Goal: Check status: Check status

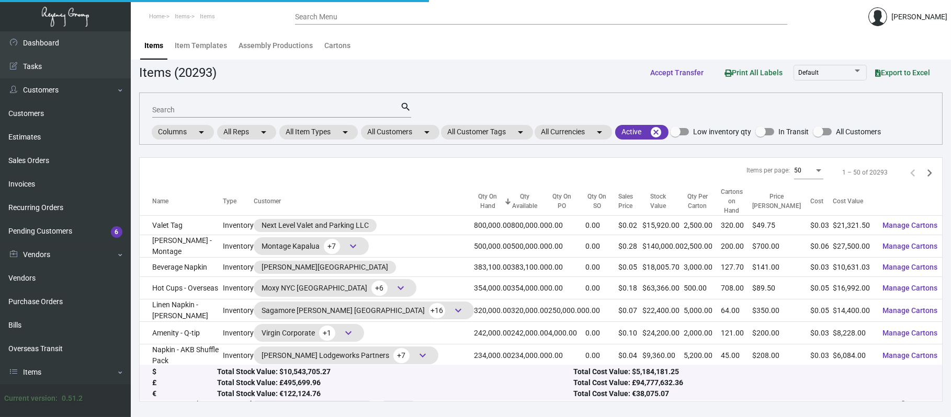
click at [403, 123] on mat-form-field "Search search" at bounding box center [281, 109] width 259 height 32
click at [406, 135] on mat-chip "All Customers arrow_drop_down" at bounding box center [400, 132] width 78 height 15
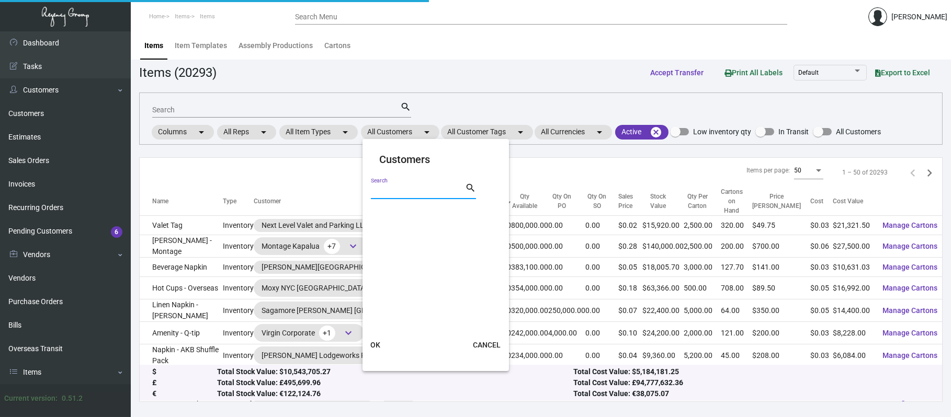
click at [425, 190] on input "Search" at bounding box center [418, 191] width 94 height 8
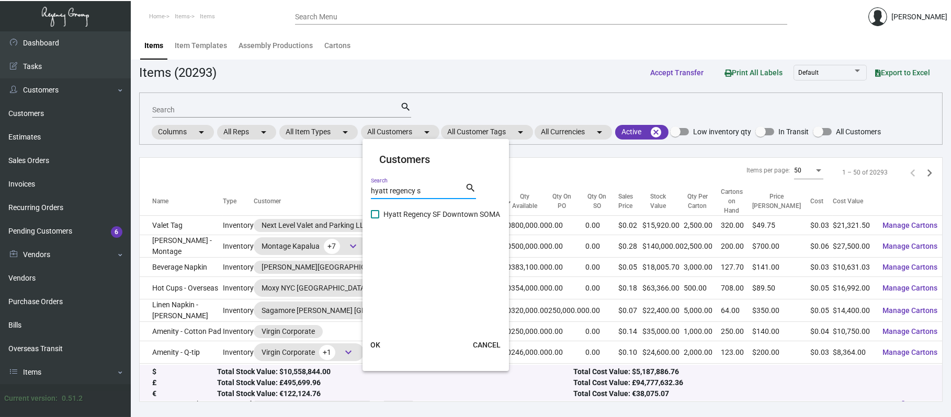
type input "hyatt regency s"
click at [455, 217] on span "Hyatt Regency SF Downtown SOMA" at bounding box center [441, 214] width 117 height 13
click at [375, 219] on input "Hyatt Regency SF Downtown SOMA" at bounding box center [375, 219] width 1 height 1
checkbox input "true"
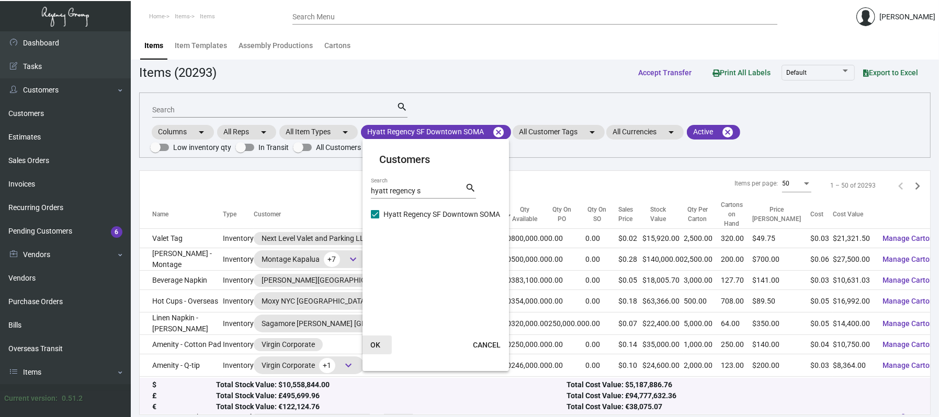
click at [371, 343] on span "OK" at bounding box center [375, 345] width 10 height 8
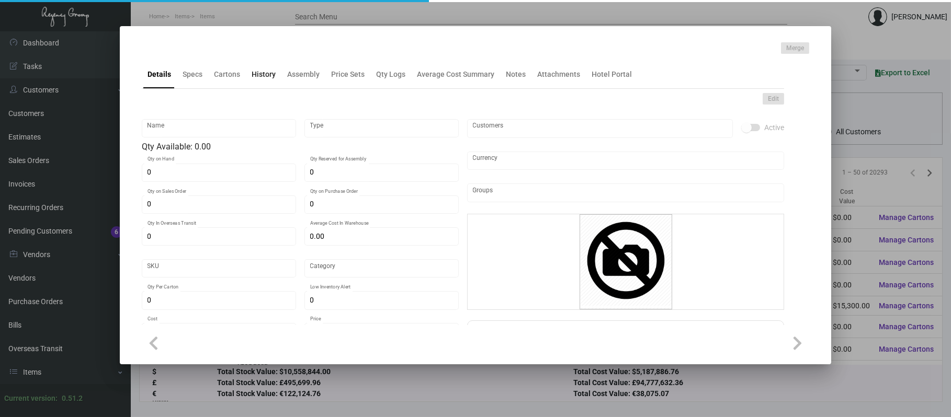
click at [265, 74] on div "History" at bounding box center [264, 74] width 24 height 11
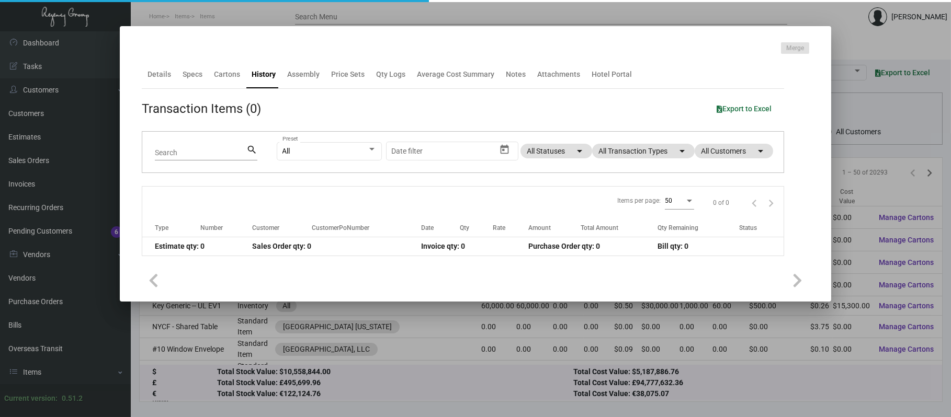
click at [617, 150] on app-item-usage-history "Transaction Items (0) Export to Excel Search search All Preset Start date – Dat…" at bounding box center [463, 177] width 642 height 157
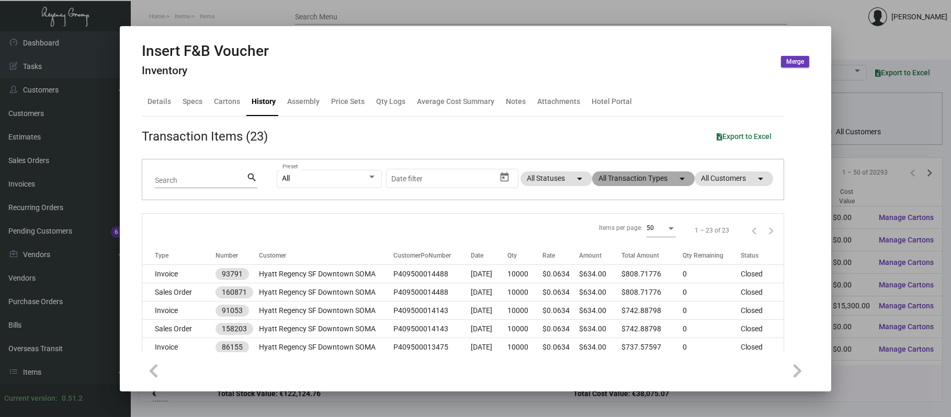
click at [610, 177] on mat-chip "All Transaction Types arrow_drop_down" at bounding box center [643, 179] width 103 height 15
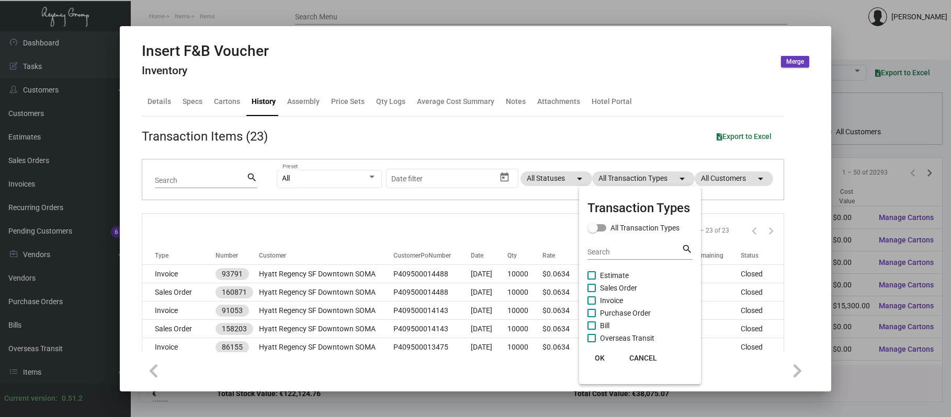
click at [630, 309] on span "Purchase Order" at bounding box center [625, 313] width 51 height 13
click at [592, 318] on input "Purchase Order" at bounding box center [591, 318] width 1 height 1
checkbox input "true"
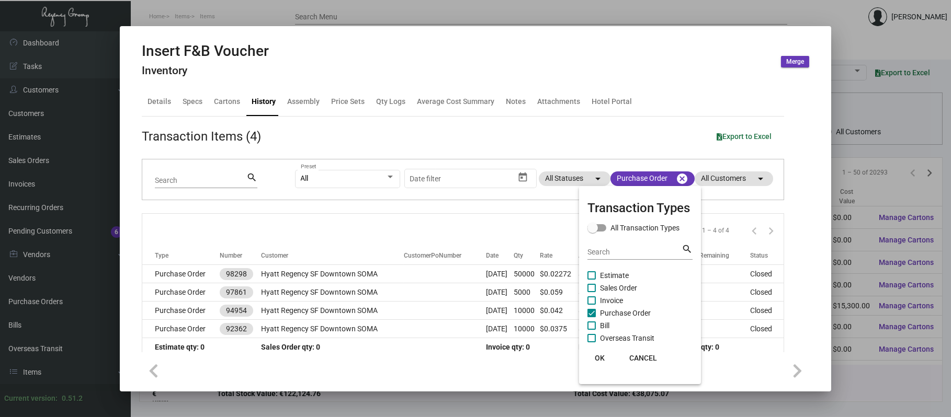
click at [404, 282] on div at bounding box center [475, 208] width 951 height 417
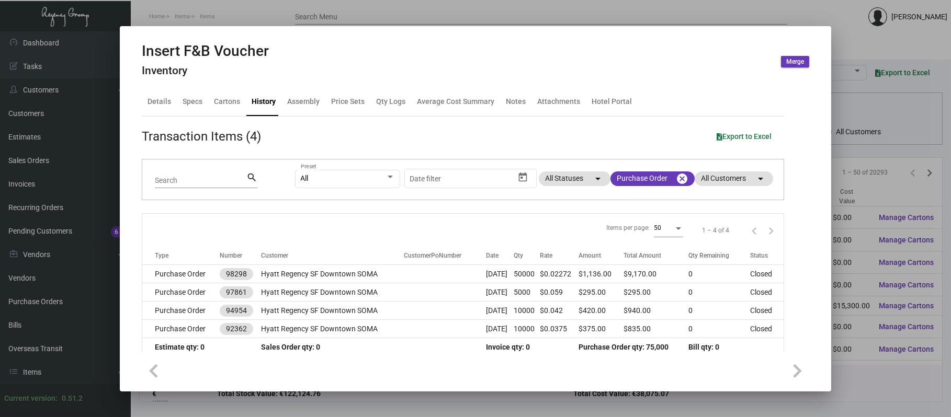
click at [405, 260] on th "CustomerPoNumber" at bounding box center [445, 256] width 82 height 18
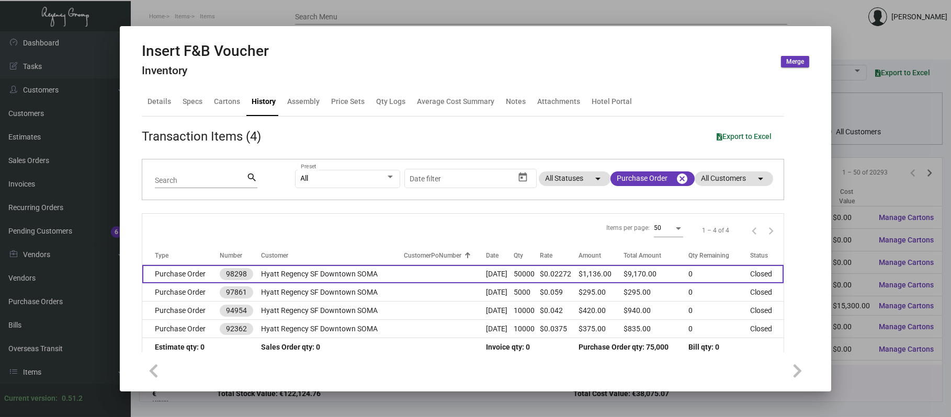
click at [406, 273] on td at bounding box center [445, 274] width 82 height 18
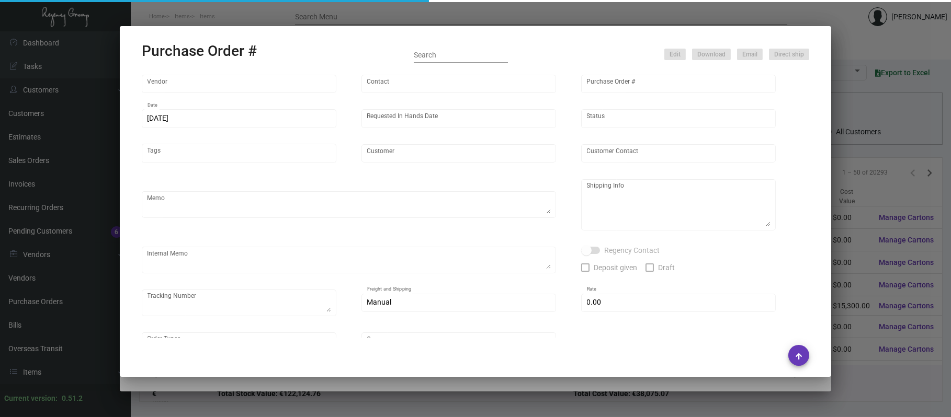
type input "Docuvision"
type input "[PERSON_NAME]"
type input "98298"
type input "[DATE]"
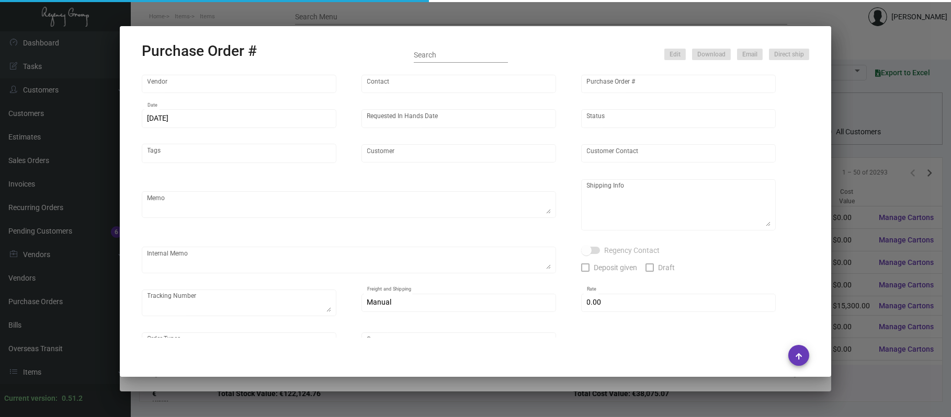
type input "Hyatt Regency SF Downtown SOMA"
type textarea "***ANY PRICE DISCREPANCY MUST BE CALLED OUT PRIOR TO PROCEEDING WITH THIS ORDER…"
type textarea "Regency Group LA—Attn: [PERSON_NAME] [STREET_ADDRESS]"
type textarea "Everything will go to NJ warehouse and they will assemble the postcards + cello…"
type input "$ 0.00"
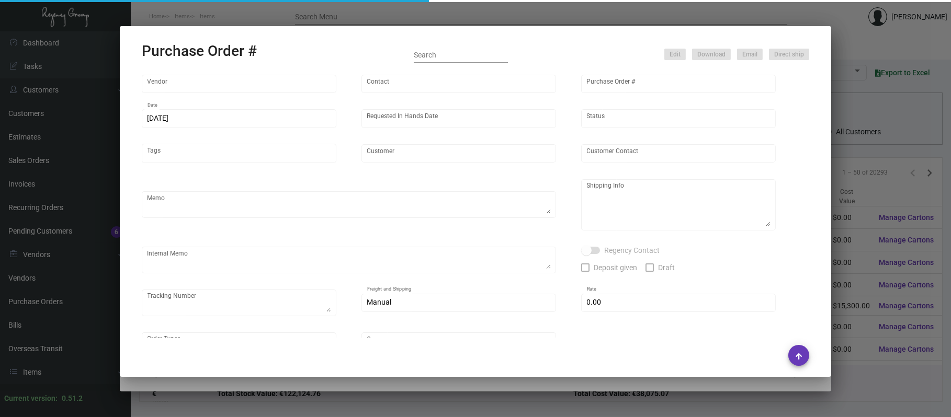
type input "United States Dollar $"
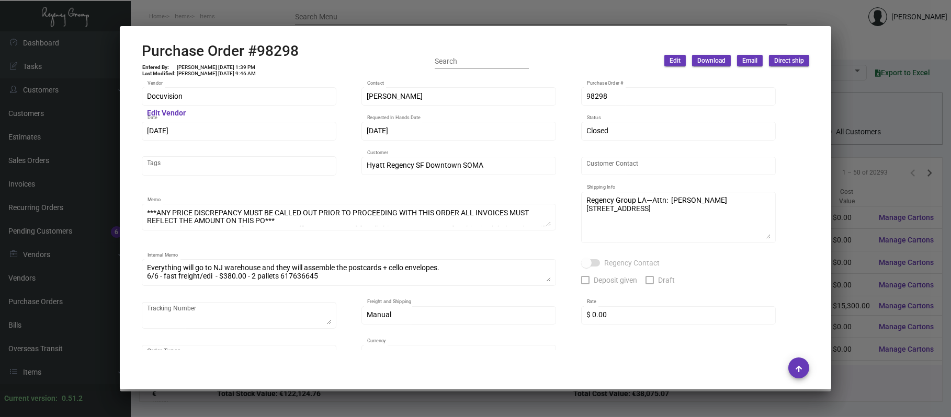
click at [847, 180] on div at bounding box center [475, 208] width 951 height 417
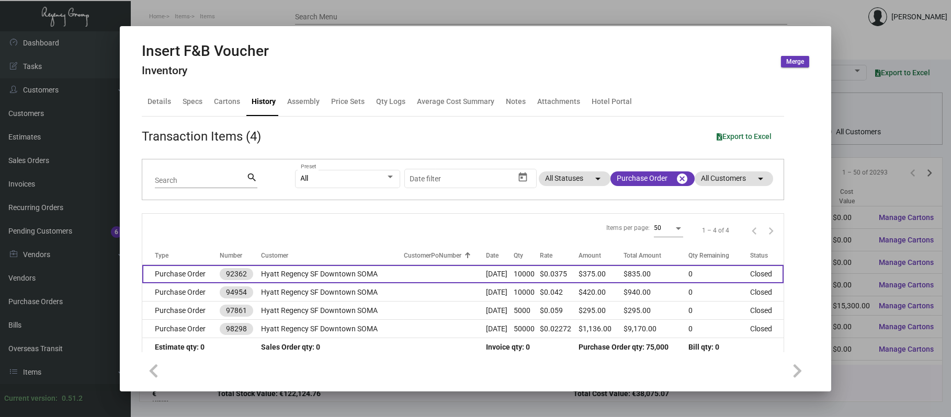
click at [382, 272] on td "Hyatt Regency SF Downtown SOMA" at bounding box center [332, 274] width 143 height 18
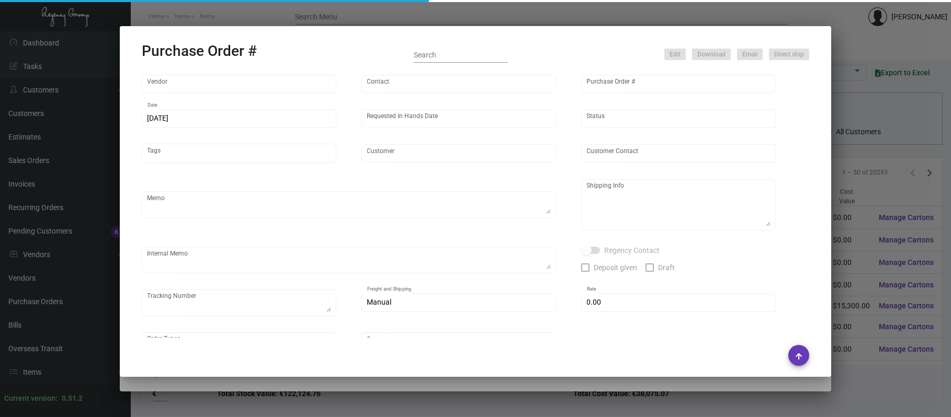
type input "Flyinkolors Inc"
type input "Sam MISSING INFO"
type input "92362"
type input "8/8/2022"
type input "8/20/2022"
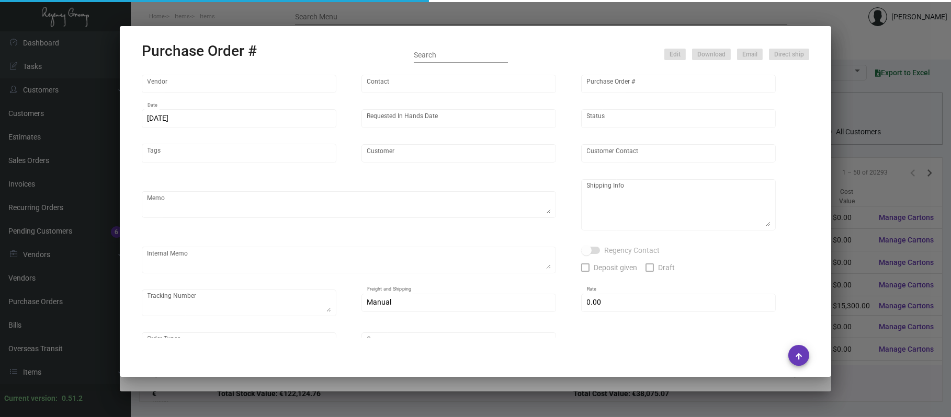
type input "Hyatt Regency SF Downtown SOMA"
type input "Michael Baier"
type textarea "Hyatt Regency SF Downtown SOMA - Attn: Michael Baier 50 3rd Street San Francisc…"
type input "$ 0.00"
type input "United States Dollar $"
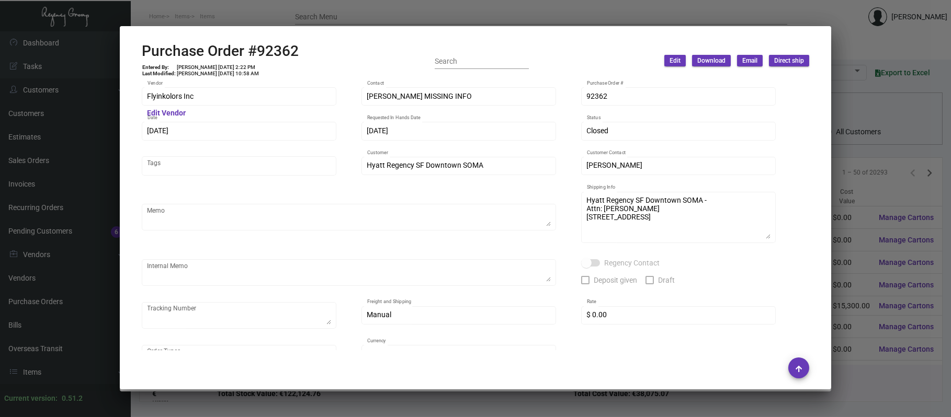
click at [405, 13] on div at bounding box center [475, 208] width 951 height 417
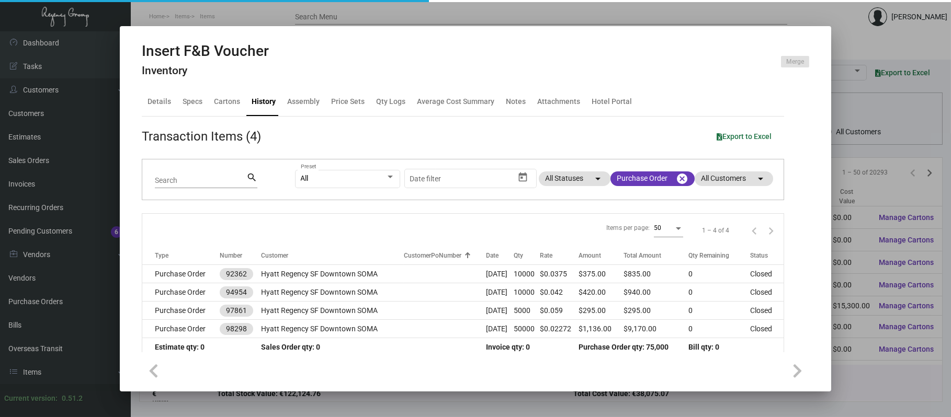
click at [405, 10] on div at bounding box center [475, 208] width 951 height 417
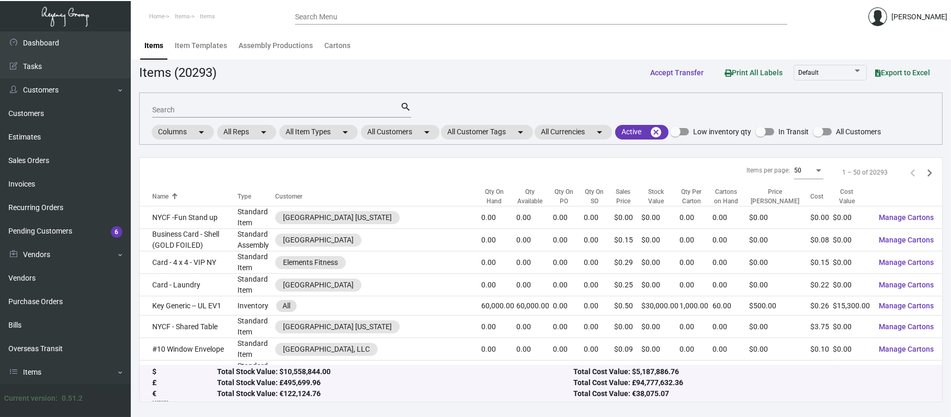
click at [291, 110] on input "Search" at bounding box center [276, 110] width 248 height 8
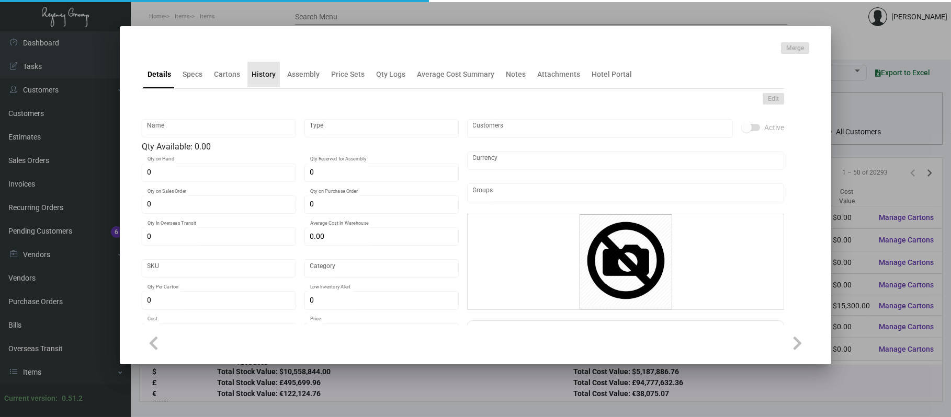
click at [268, 75] on div "History" at bounding box center [264, 74] width 24 height 11
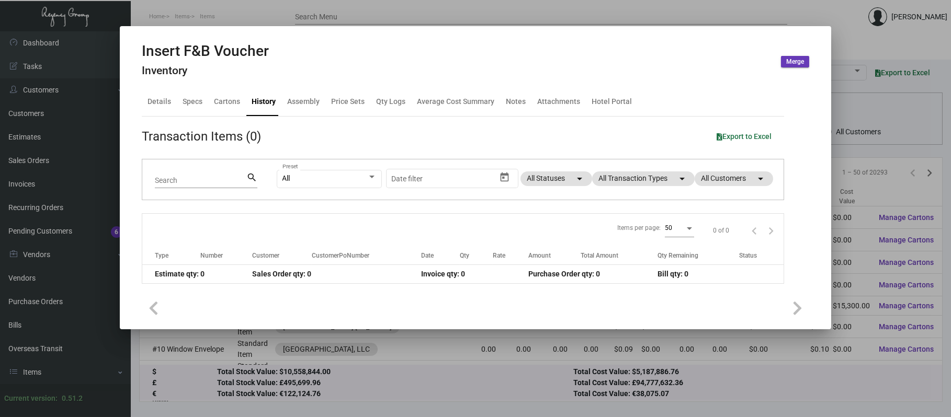
click at [636, 151] on app-item-usage-history "Transaction Items (0) Export to Excel Search search All Preset Start date – Dat…" at bounding box center [463, 205] width 642 height 157
click at [635, 174] on mat-chip "All Transaction Types arrow_drop_down" at bounding box center [643, 179] width 103 height 15
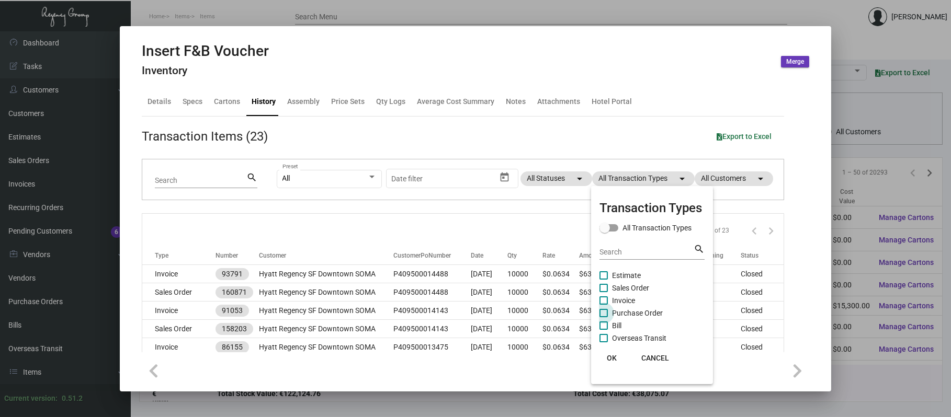
click at [627, 309] on span "Purchase Order" at bounding box center [637, 313] width 51 height 13
click at [604, 318] on input "Purchase Order" at bounding box center [603, 318] width 1 height 1
checkbox input "true"
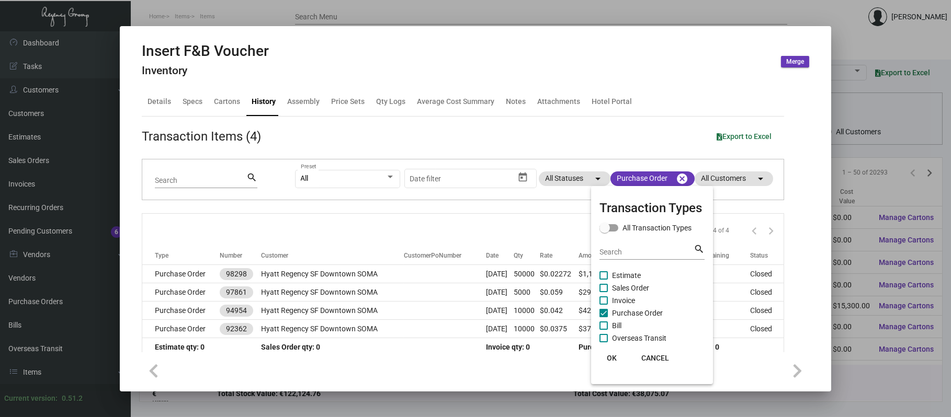
click at [431, 272] on div at bounding box center [475, 208] width 951 height 417
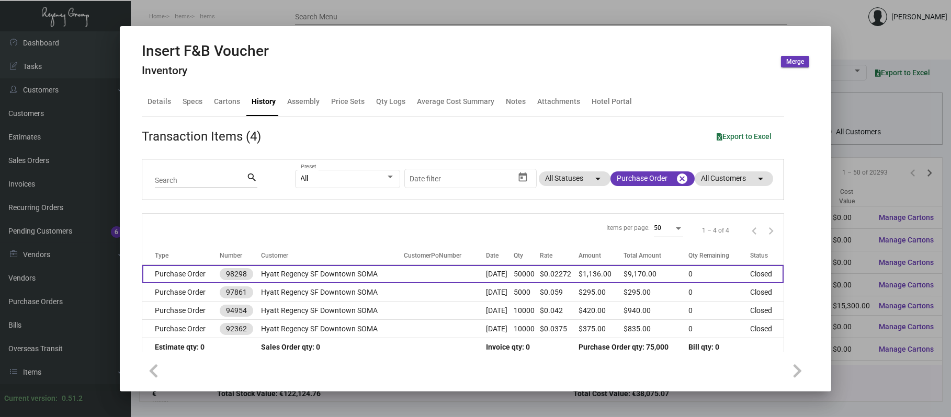
click at [431, 273] on td at bounding box center [445, 274] width 82 height 18
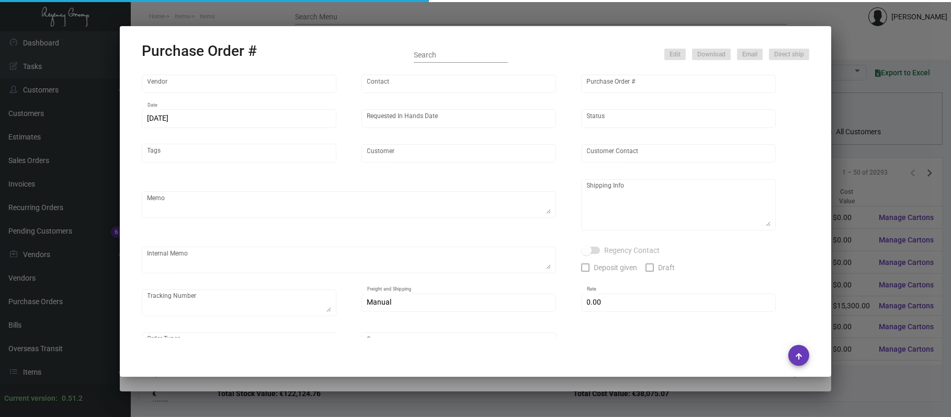
type input "Docuvision"
type input "[PERSON_NAME]"
type input "98298"
type input "[DATE]"
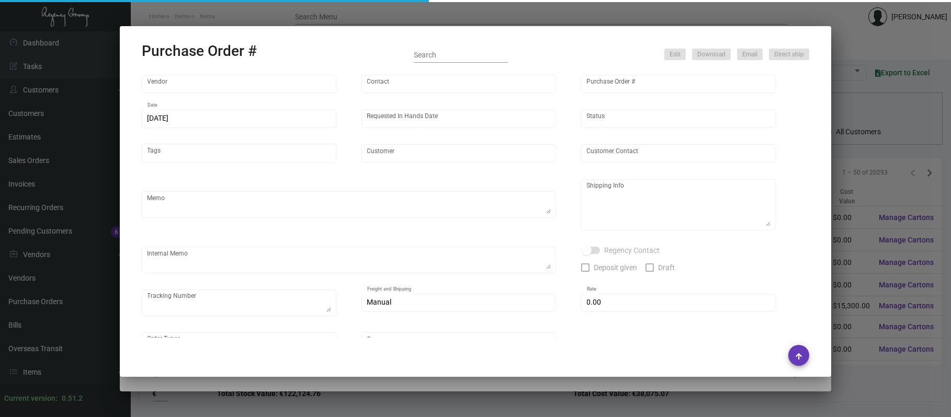
type input "Hyatt Regency SF Downtown SOMA"
type textarea "***ANY PRICE DISCREPANCY MUST BE CALLED OUT PRIOR TO PROCEEDING WITH THIS ORDER…"
type textarea "Regency Group LA—Attn: [PERSON_NAME] [STREET_ADDRESS]"
type textarea "Everything will go to NJ warehouse and they will assemble the postcards + cello…"
type input "$ 0.00"
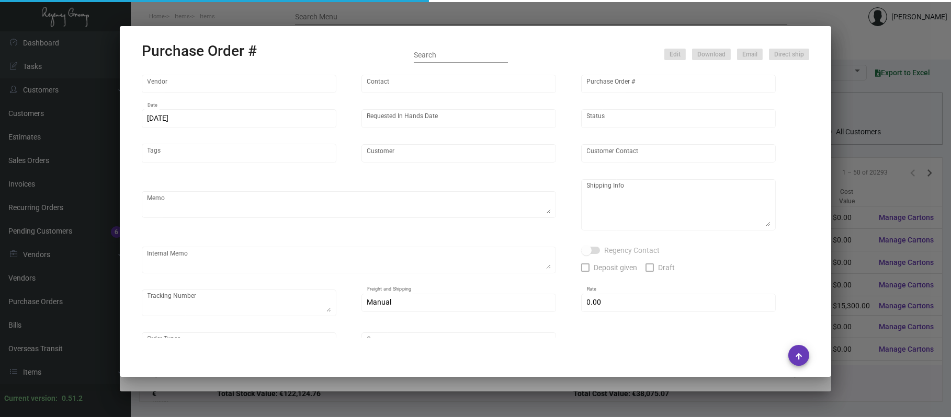
type input "United States Dollar $"
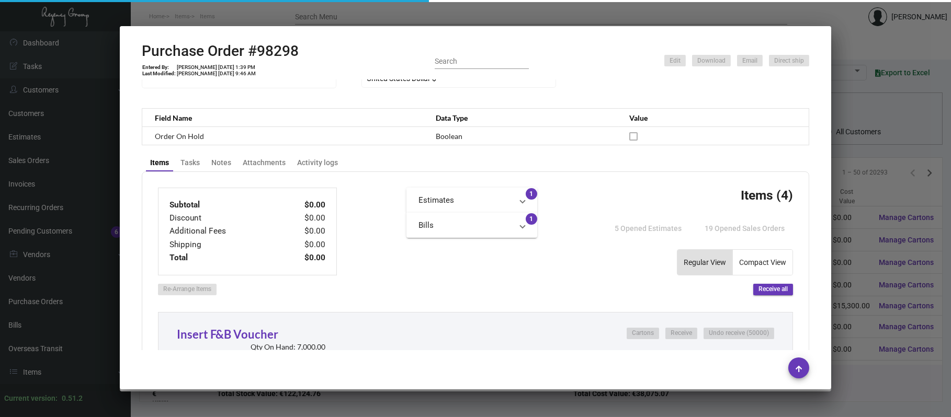
scroll to position [277, 0]
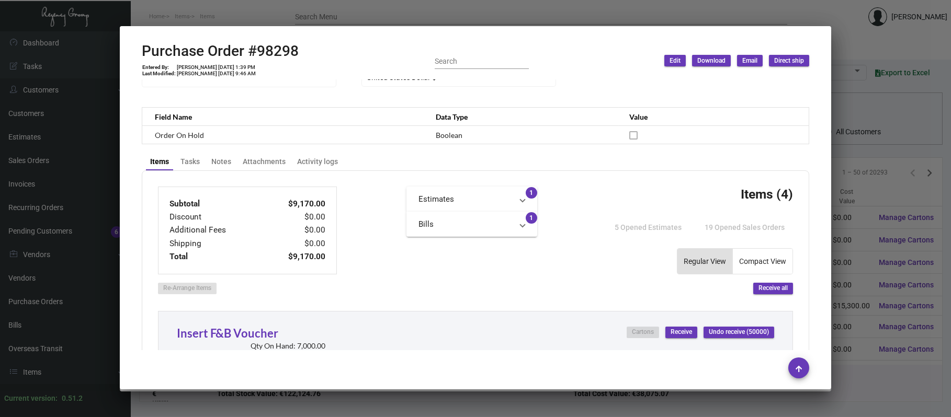
click at [838, 192] on div at bounding box center [475, 208] width 951 height 417
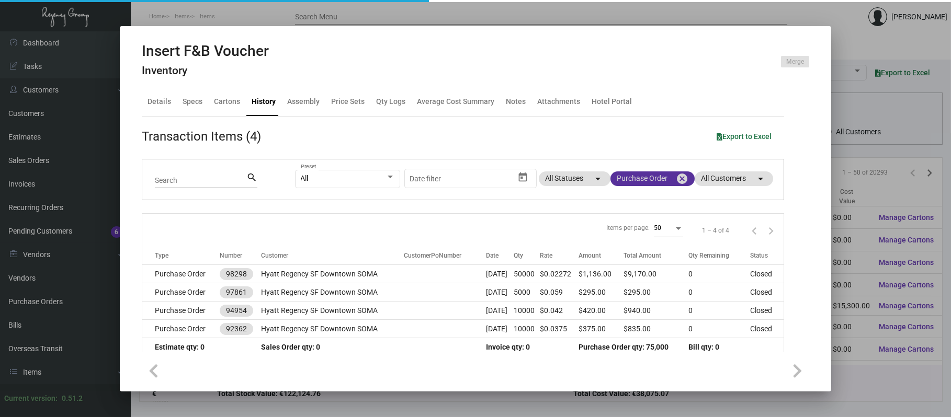
click at [632, 181] on mat-chip "Purchase Order cancel" at bounding box center [652, 179] width 84 height 15
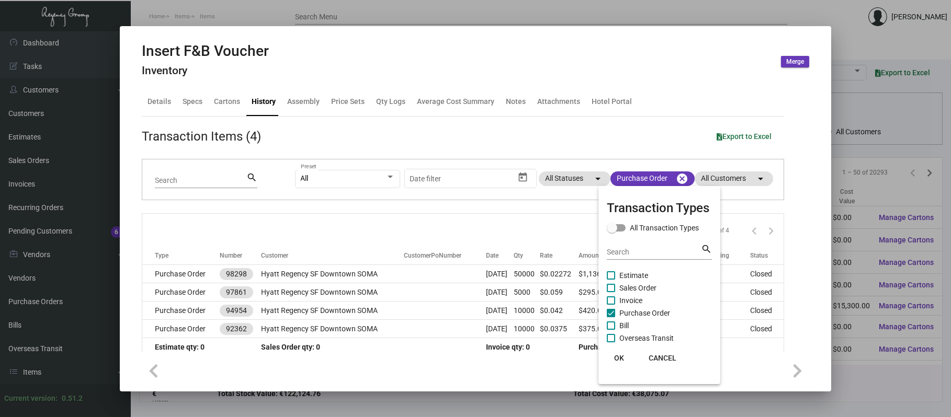
click at [416, 274] on div at bounding box center [475, 208] width 951 height 417
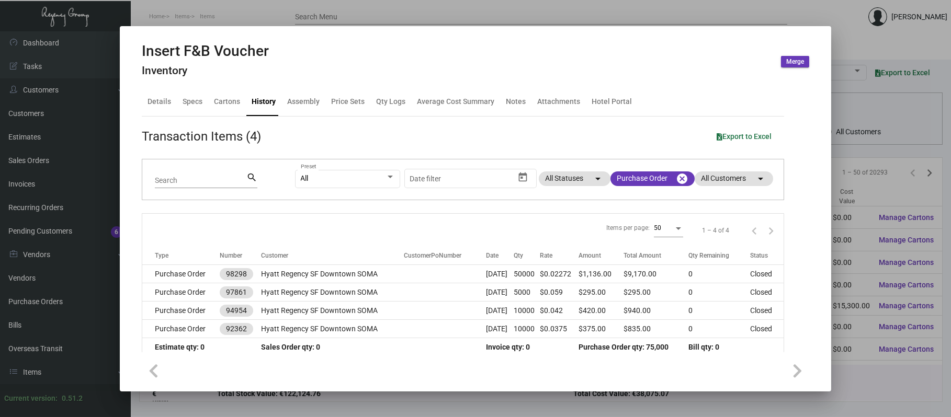
click at [416, 274] on td at bounding box center [445, 274] width 82 height 18
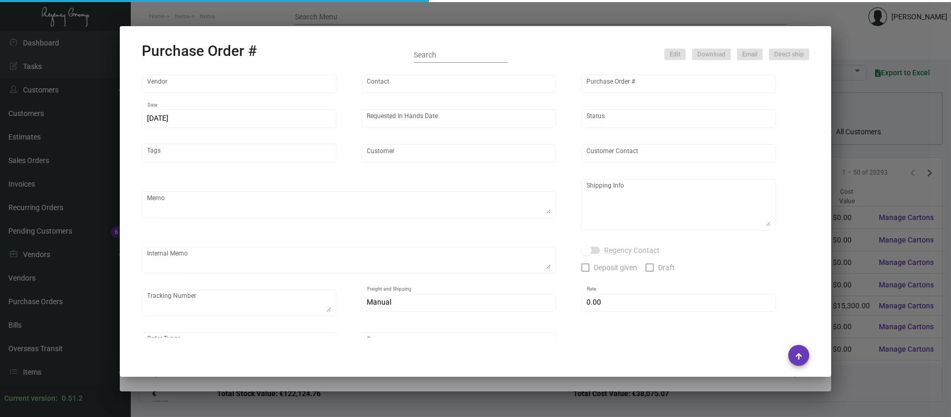
type input "Docuvision"
type input "[PERSON_NAME]"
type input "98298"
type input "[DATE]"
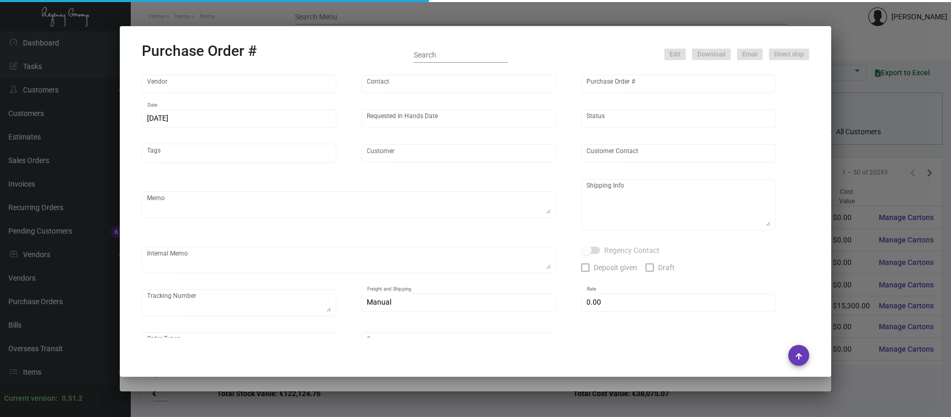
type input "Hyatt Regency SF Downtown SOMA"
type textarea "***ANY PRICE DISCREPANCY MUST BE CALLED OUT PRIOR TO PROCEEDING WITH THIS ORDER…"
type textarea "Regency Group LA—Attn: [PERSON_NAME] [STREET_ADDRESS]"
type textarea "Everything will go to NJ warehouse and they will assemble the postcards + cello…"
type input "$ 0.00"
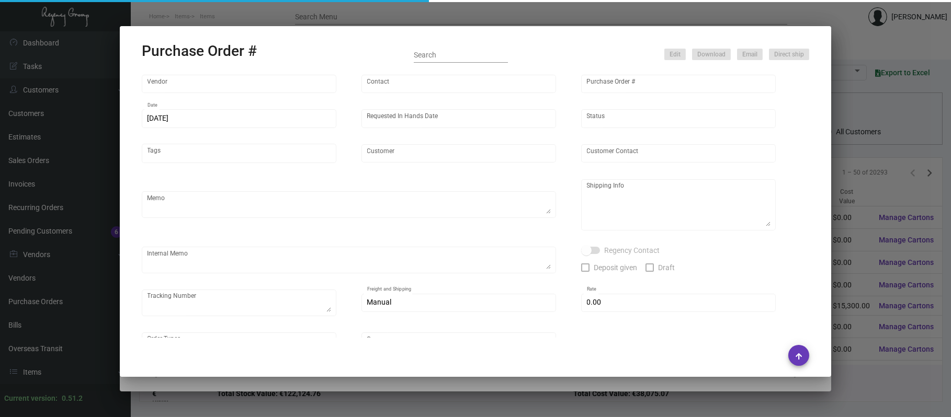
type input "United States Dollar $"
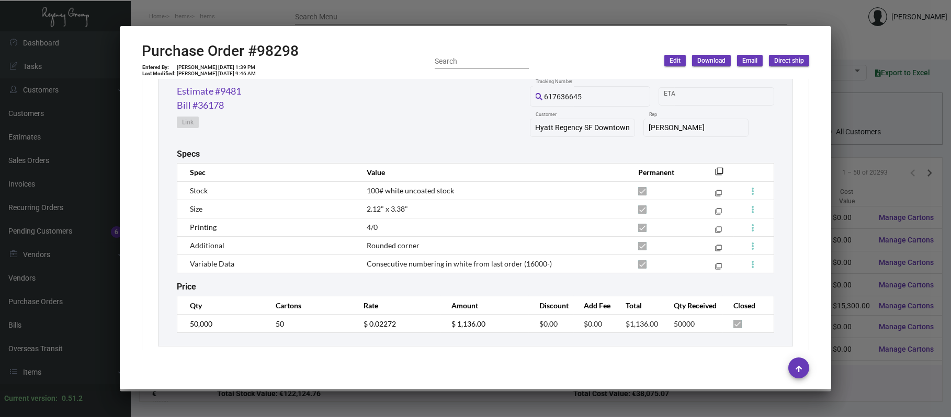
scroll to position [582, 0]
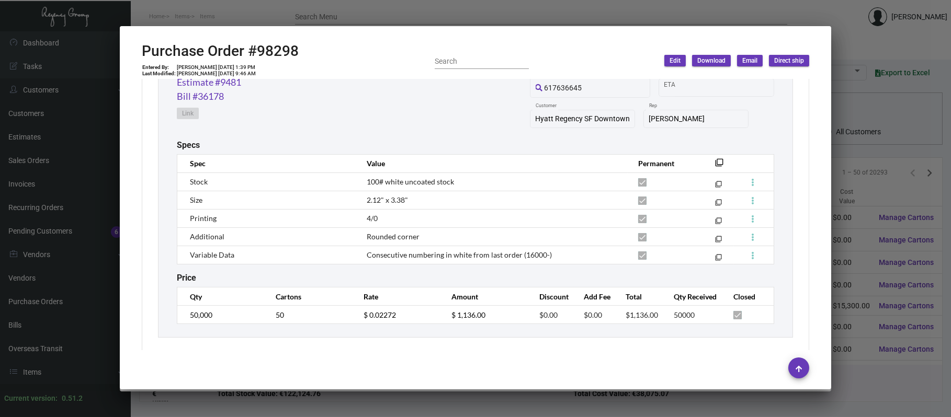
click at [853, 131] on div at bounding box center [475, 208] width 951 height 417
